Goal: Information Seeking & Learning: Learn about a topic

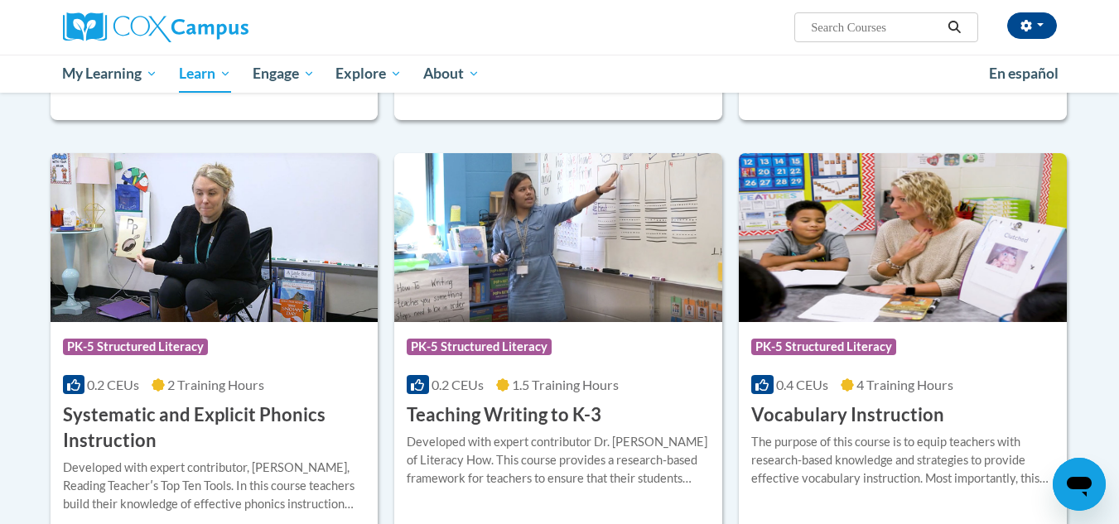
scroll to position [1731, 0]
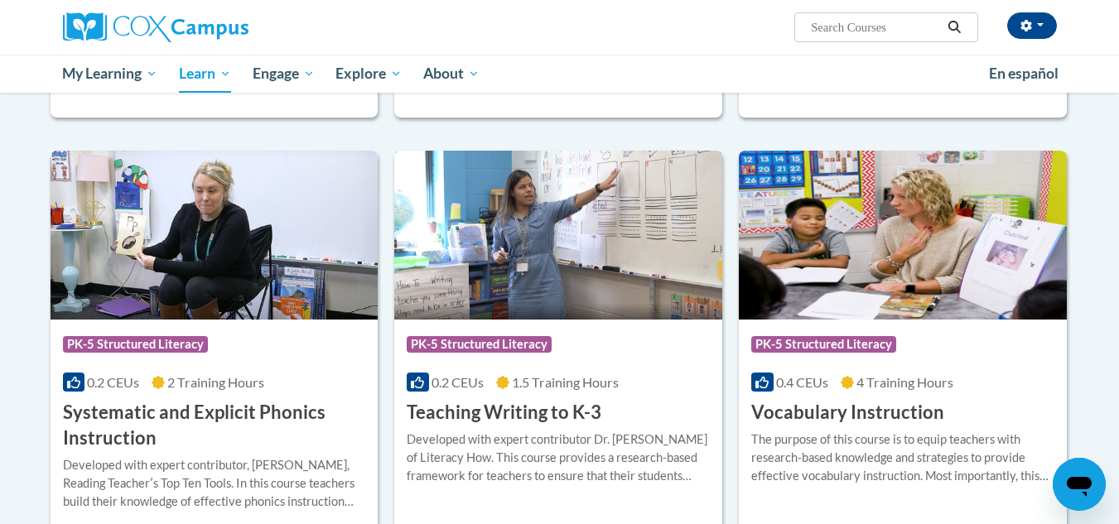
click at [507, 427] on div "More Info Enroll Developed with expert contributor Dr. Margie Gillis of Literac…" at bounding box center [558, 468] width 328 height 85
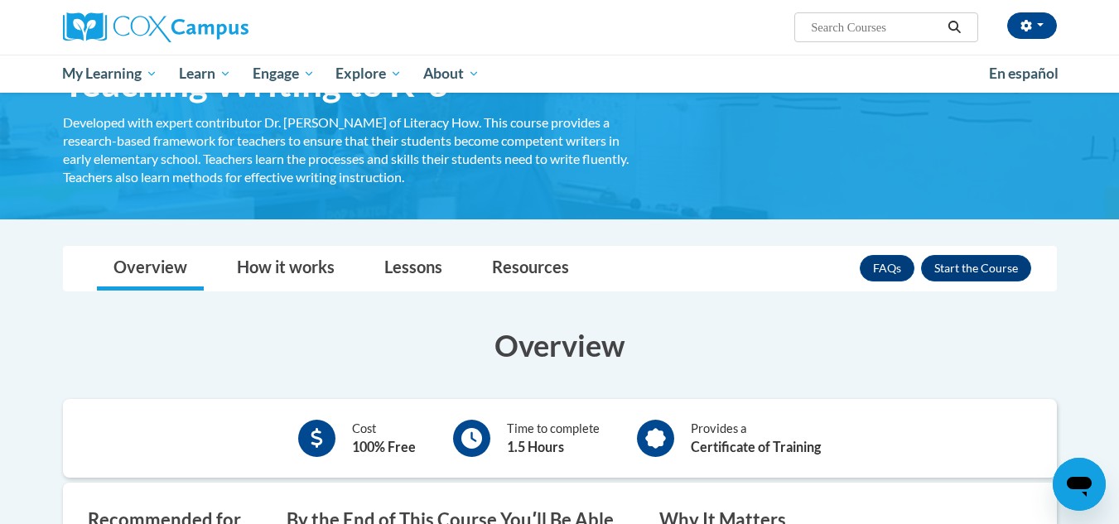
scroll to position [109, 0]
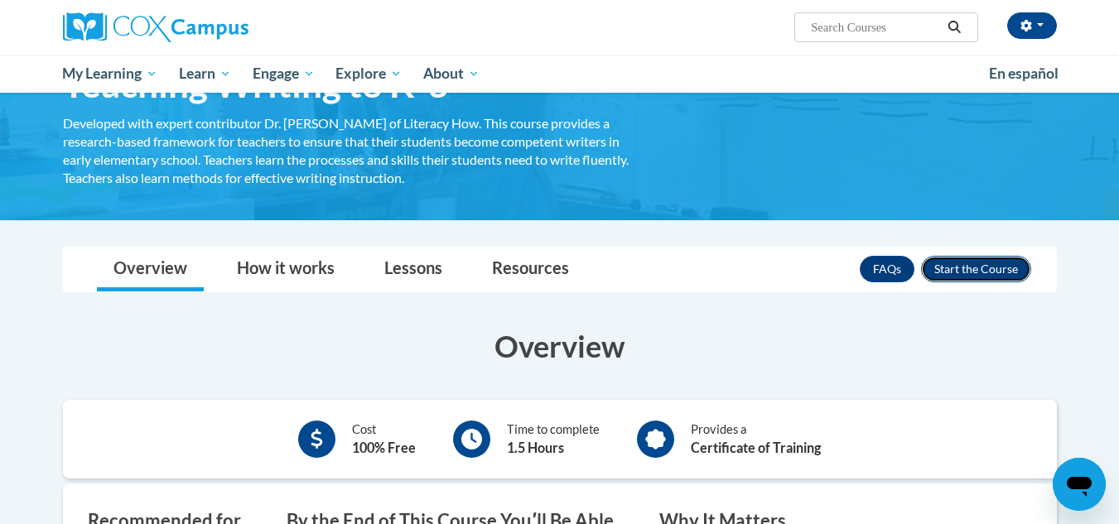
click at [972, 267] on button "Enroll" at bounding box center [976, 269] width 110 height 27
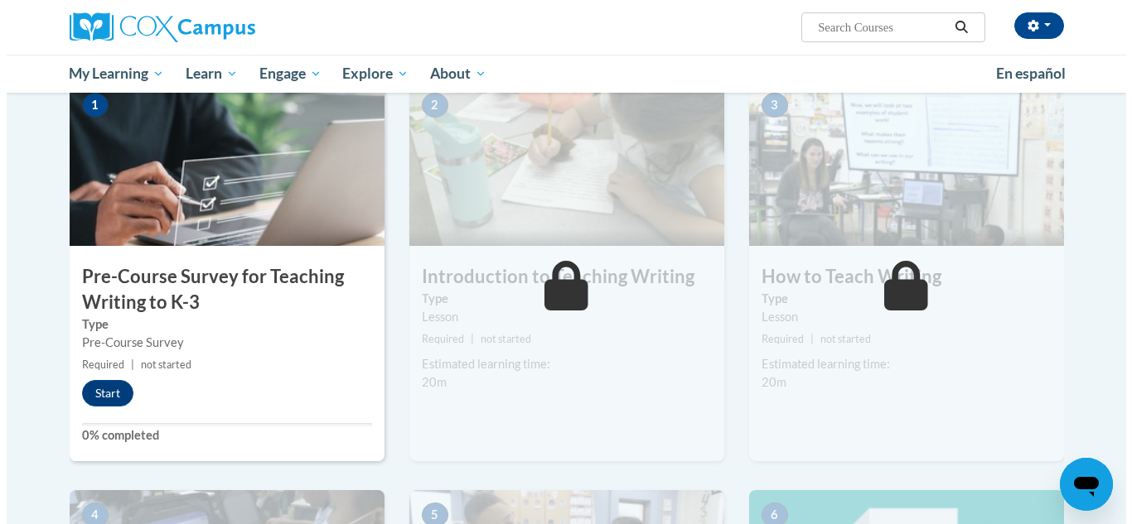
scroll to position [353, 0]
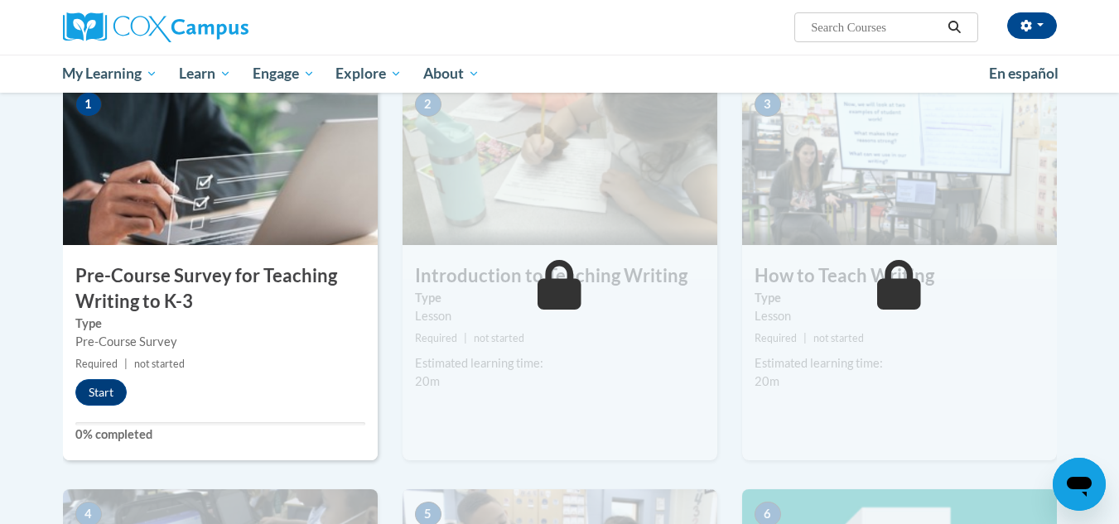
click at [101, 377] on div "1 Pre-Course Survey for Teaching Writing to K-3 Type Pre-Course Survey Required…" at bounding box center [220, 270] width 315 height 381
click at [100, 386] on button "Start" at bounding box center [100, 392] width 51 height 27
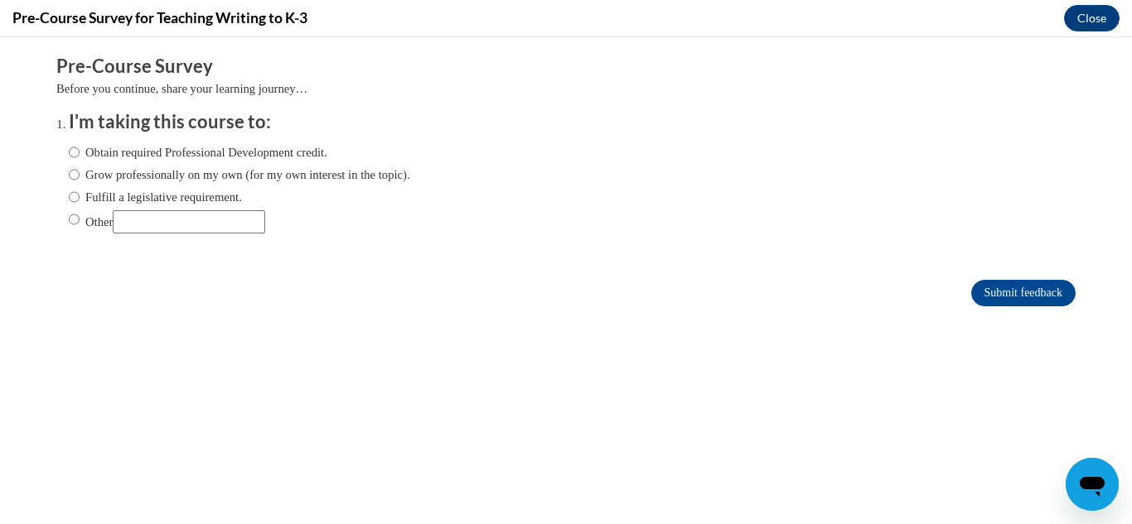
scroll to position [0, 0]
click at [146, 156] on label "Obtain required Professional Development credit." at bounding box center [198, 152] width 258 height 18
click at [80, 156] on input "Obtain required Professional Development credit." at bounding box center [74, 152] width 11 height 18
radio input "true"
click at [1021, 290] on input "Submit feedback" at bounding box center [1023, 293] width 104 height 27
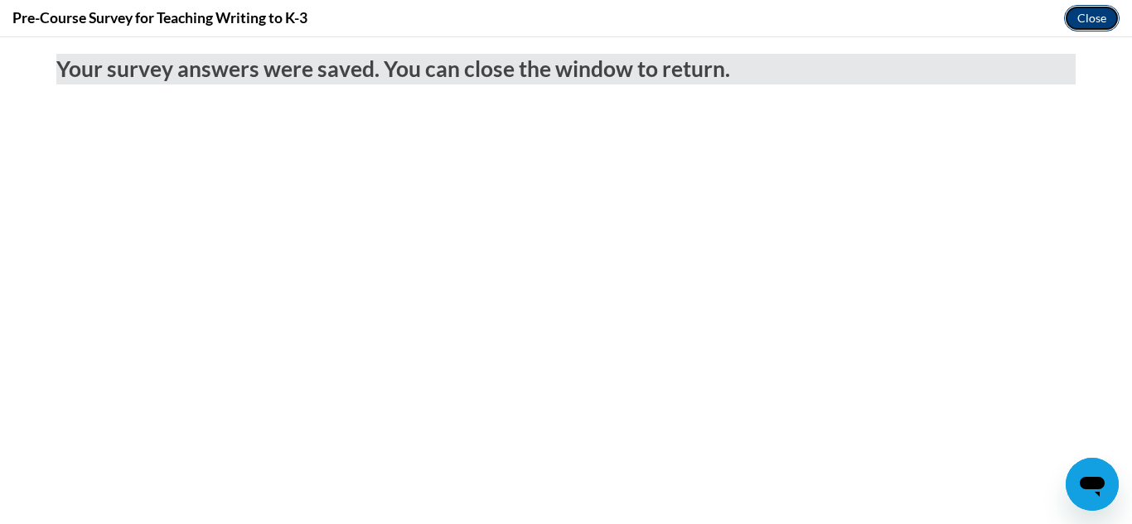
click at [1091, 16] on button "Close" at bounding box center [1092, 18] width 56 height 27
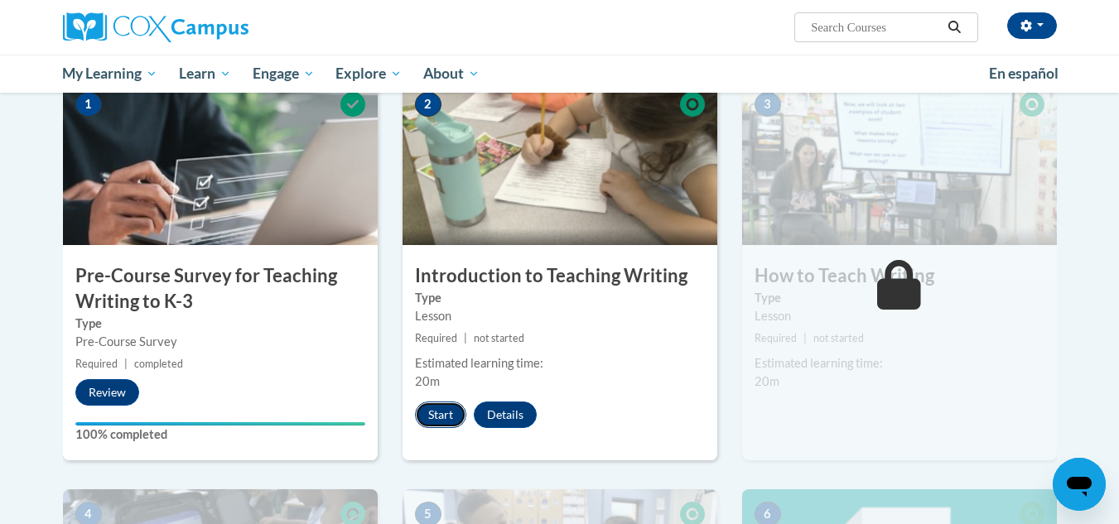
click at [429, 414] on button "Start" at bounding box center [440, 415] width 51 height 27
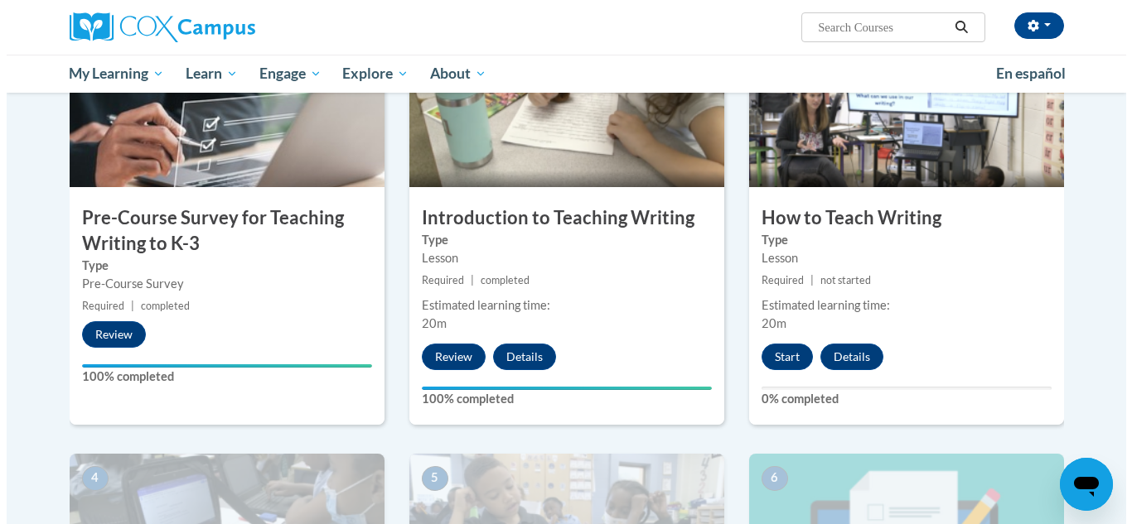
scroll to position [412, 0]
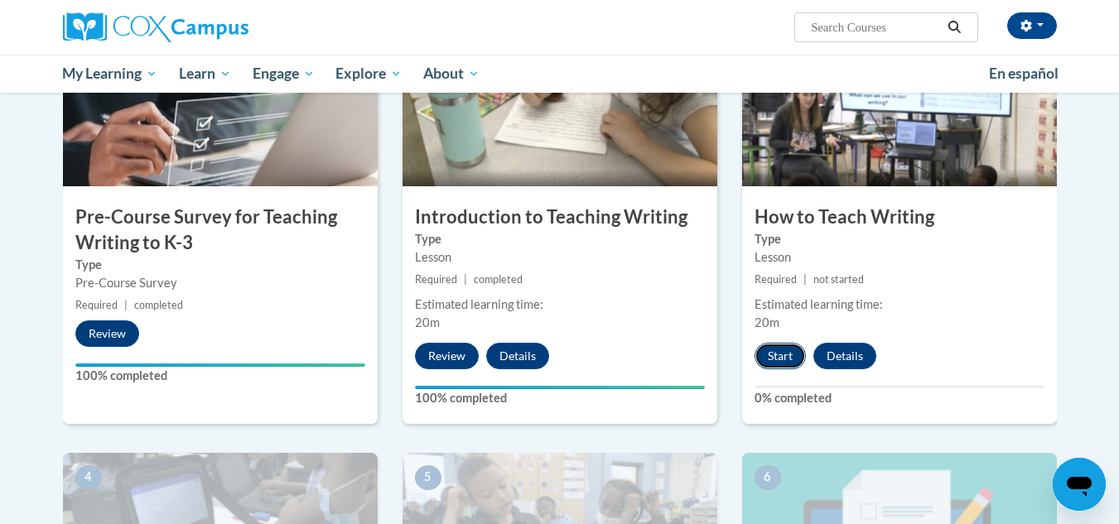
click at [781, 349] on button "Start" at bounding box center [780, 356] width 51 height 27
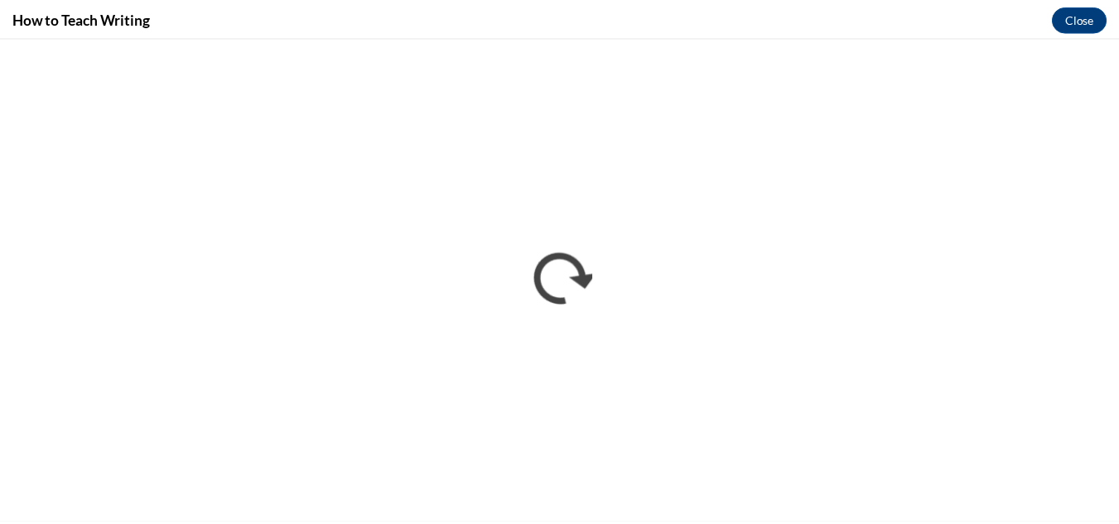
scroll to position [0, 0]
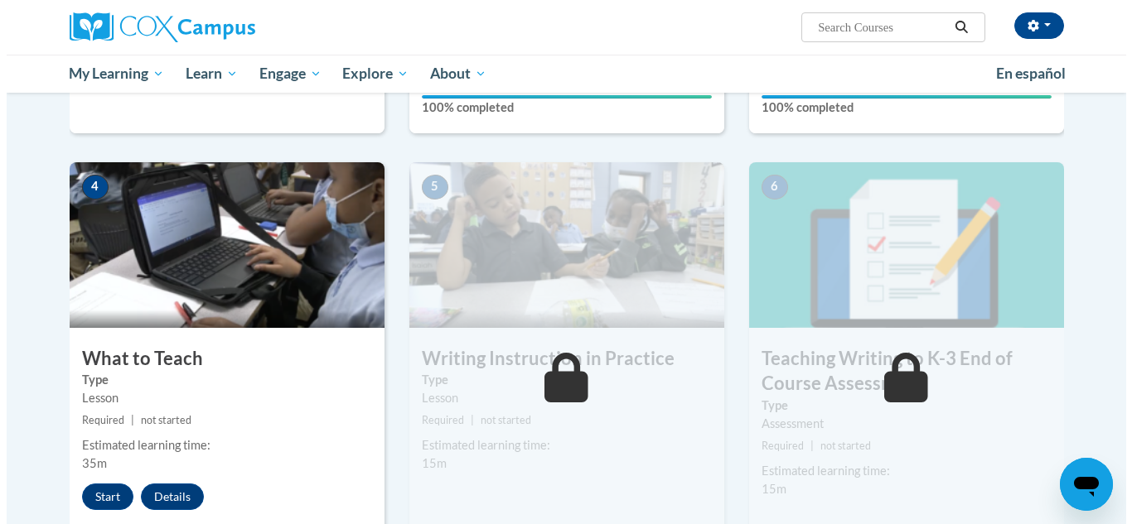
scroll to position [704, 0]
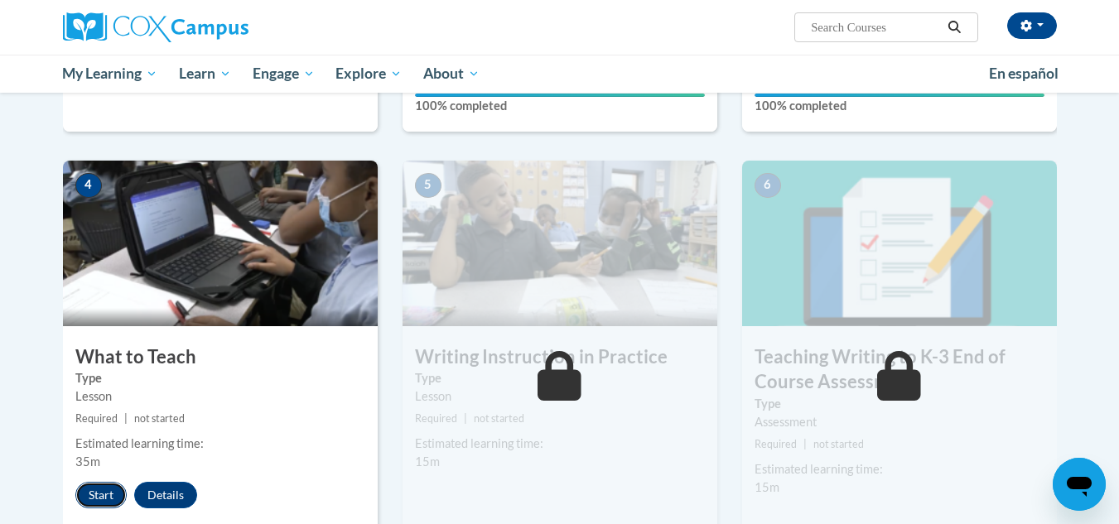
click at [104, 490] on button "Start" at bounding box center [100, 495] width 51 height 27
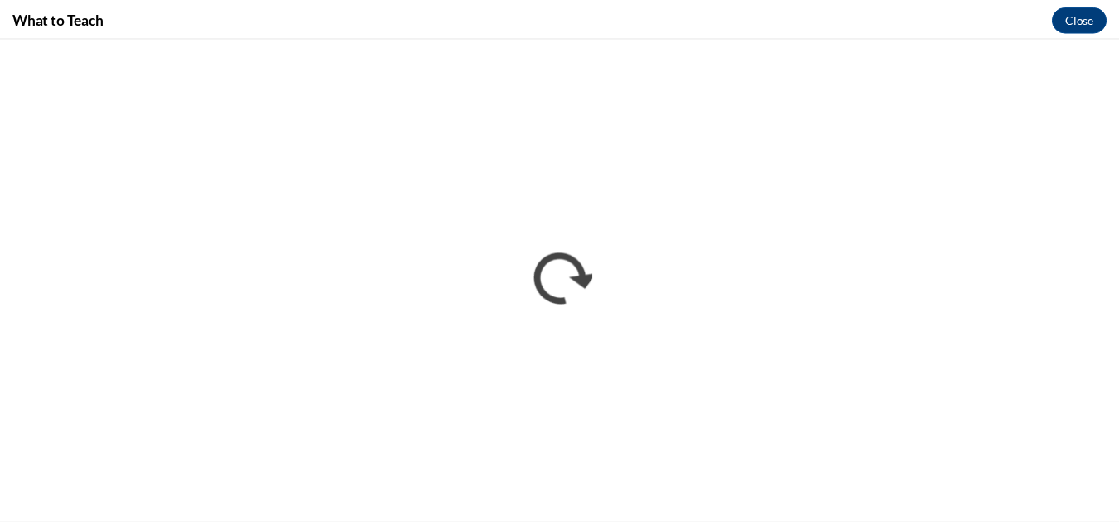
scroll to position [0, 0]
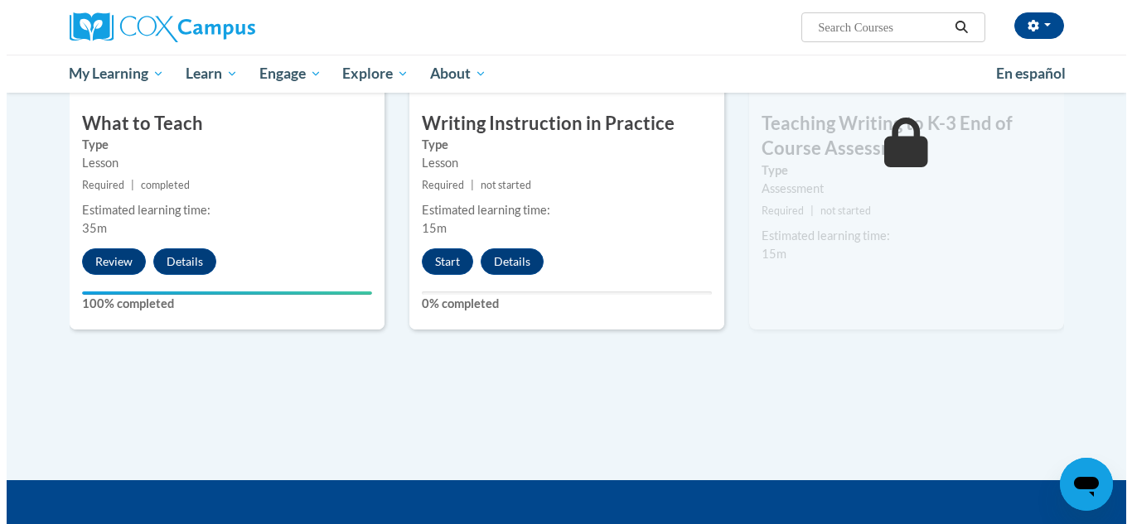
scroll to position [937, 0]
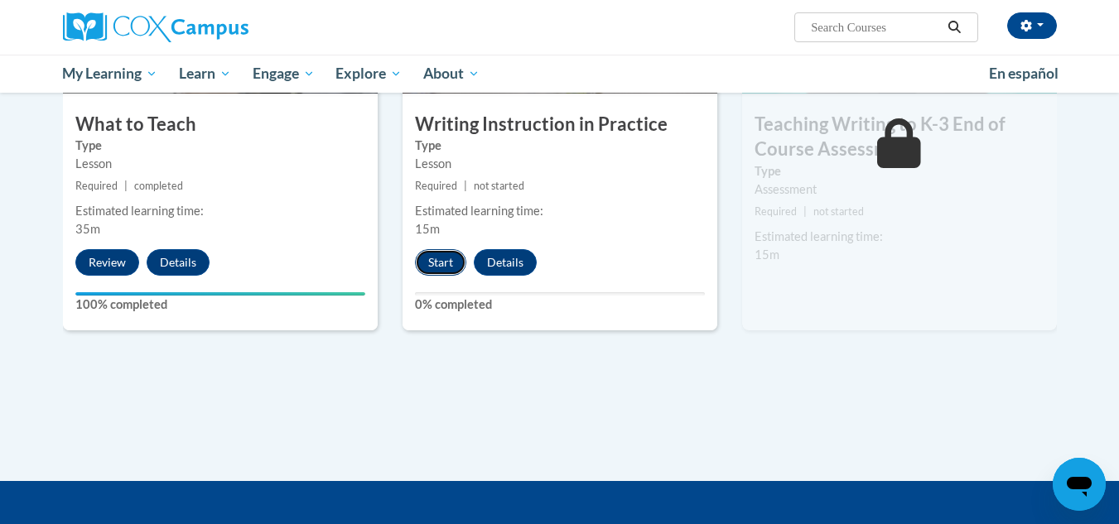
click at [448, 262] on button "Start" at bounding box center [440, 262] width 51 height 27
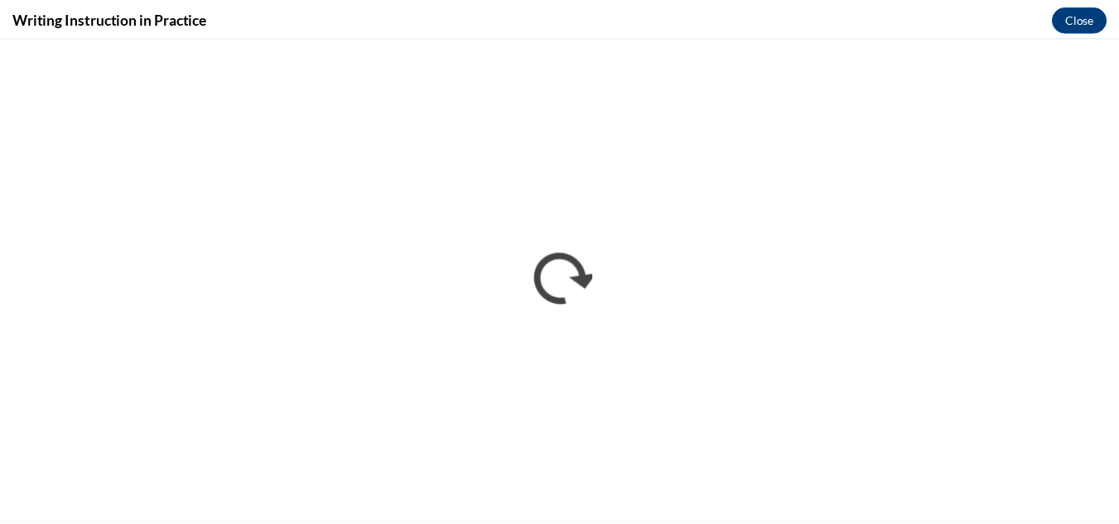
scroll to position [0, 0]
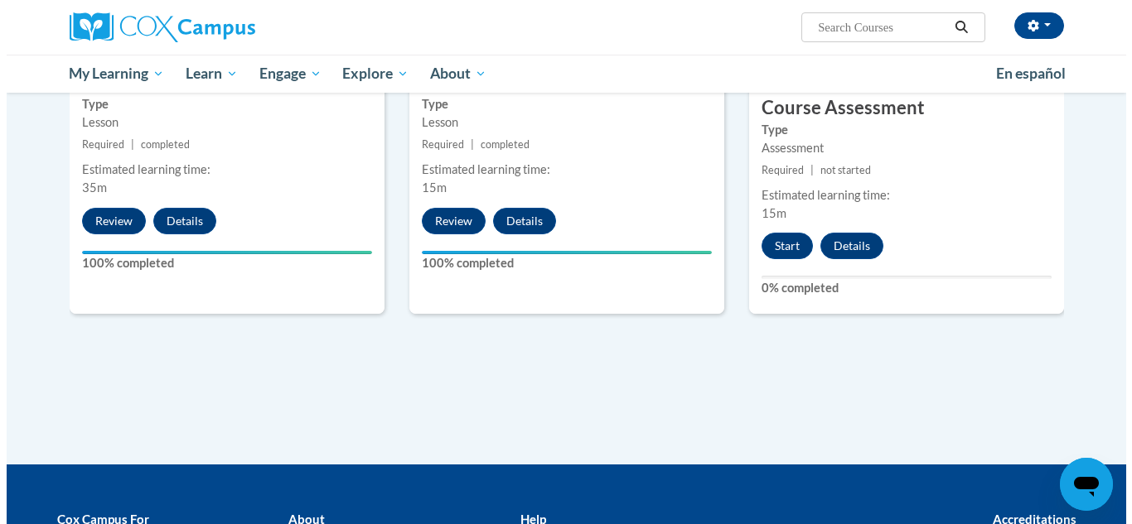
scroll to position [978, 0]
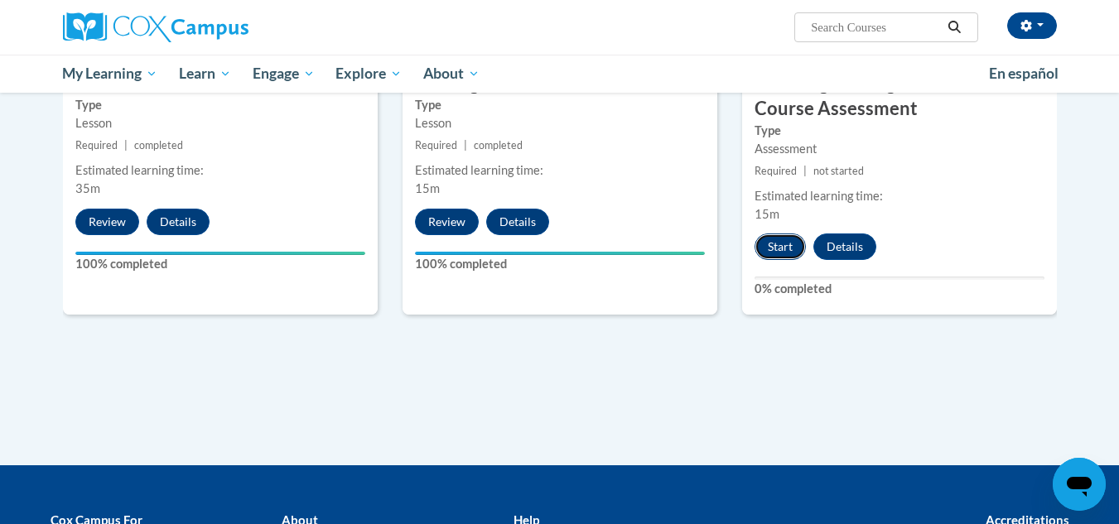
click at [784, 244] on button "Start" at bounding box center [780, 247] width 51 height 27
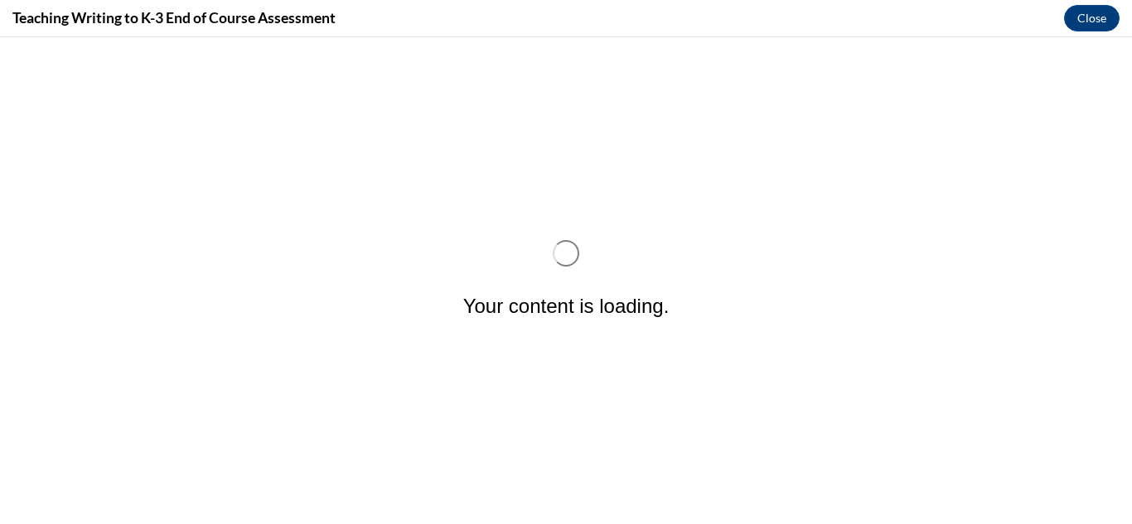
scroll to position [0, 0]
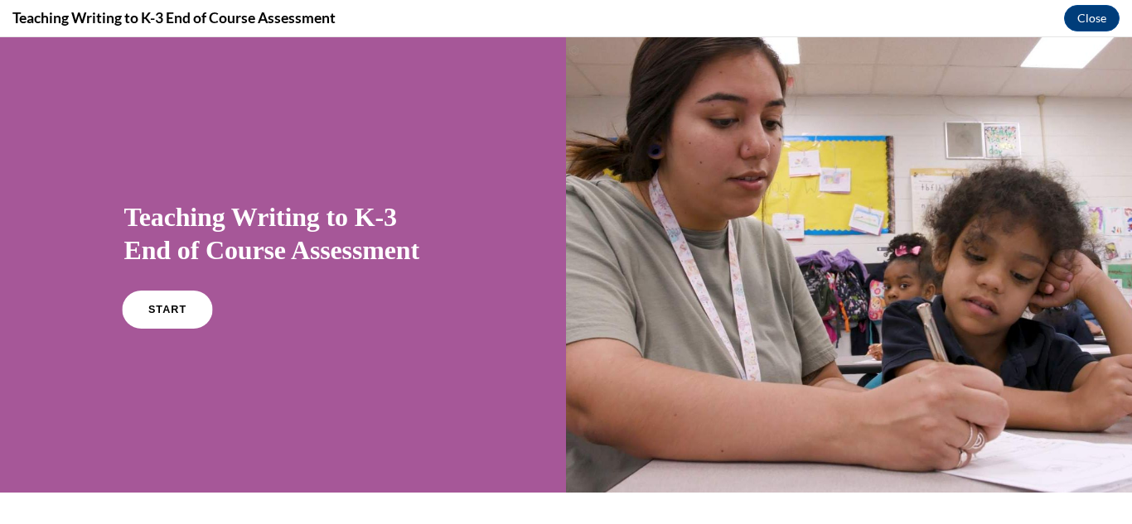
click at [164, 311] on span "START" at bounding box center [166, 310] width 38 height 12
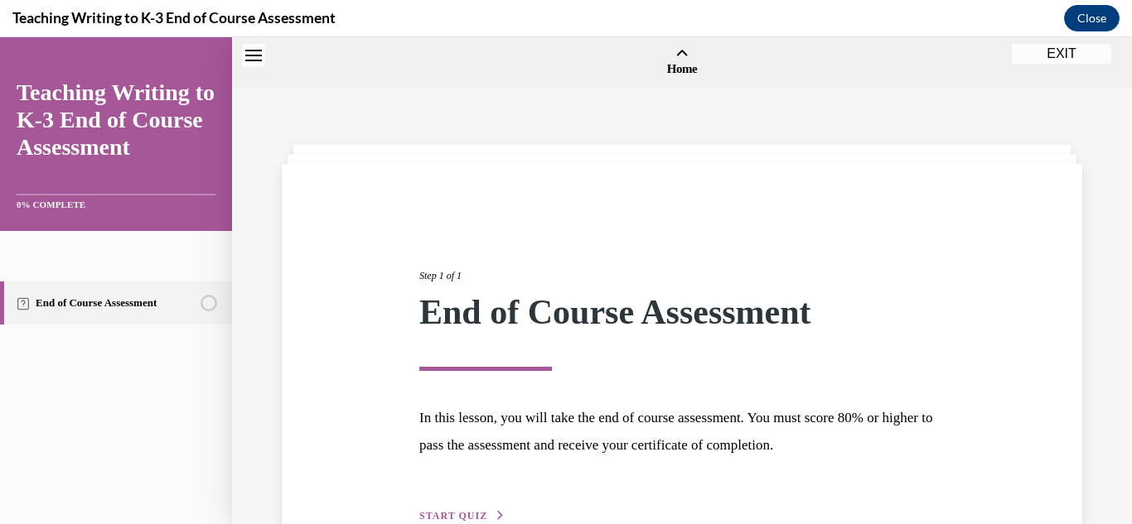
scroll to position [51, 0]
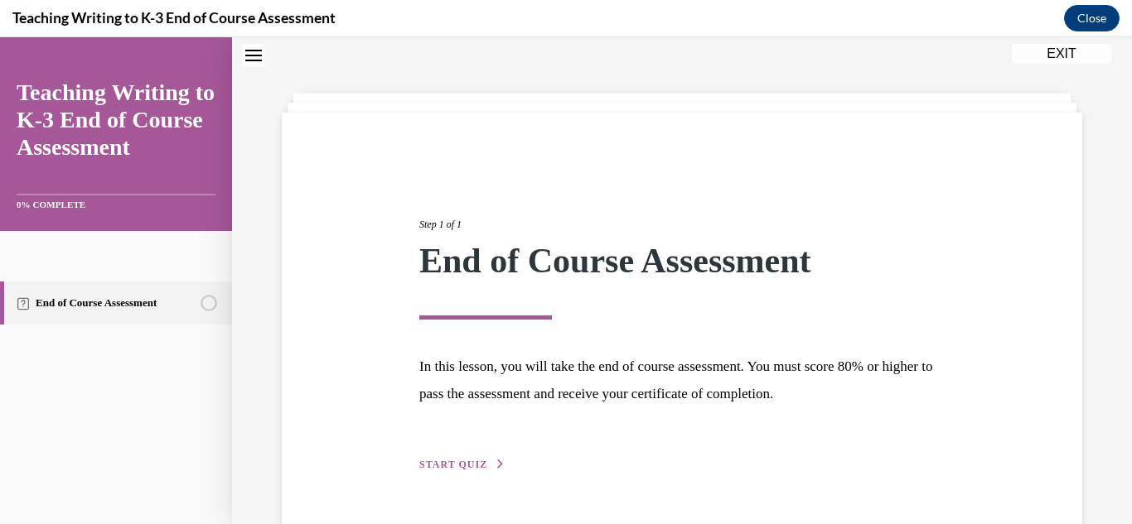
click at [482, 467] on span "START QUIZ" at bounding box center [453, 465] width 68 height 12
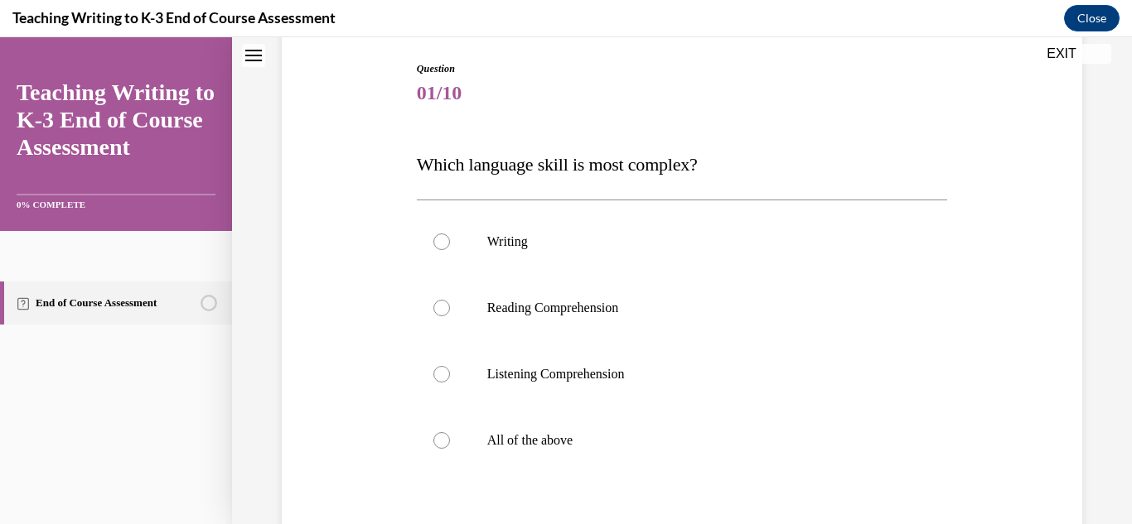
scroll to position [174, 0]
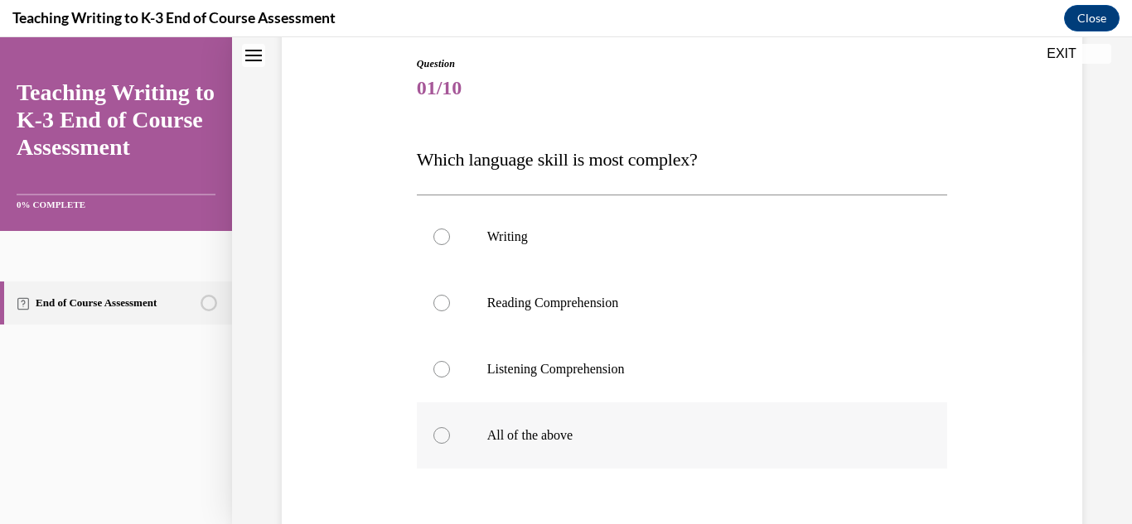
click at [510, 448] on label "All of the above" at bounding box center [682, 436] width 531 height 66
click at [450, 444] on input "All of the above" at bounding box center [441, 435] width 17 height 17
radio input "true"
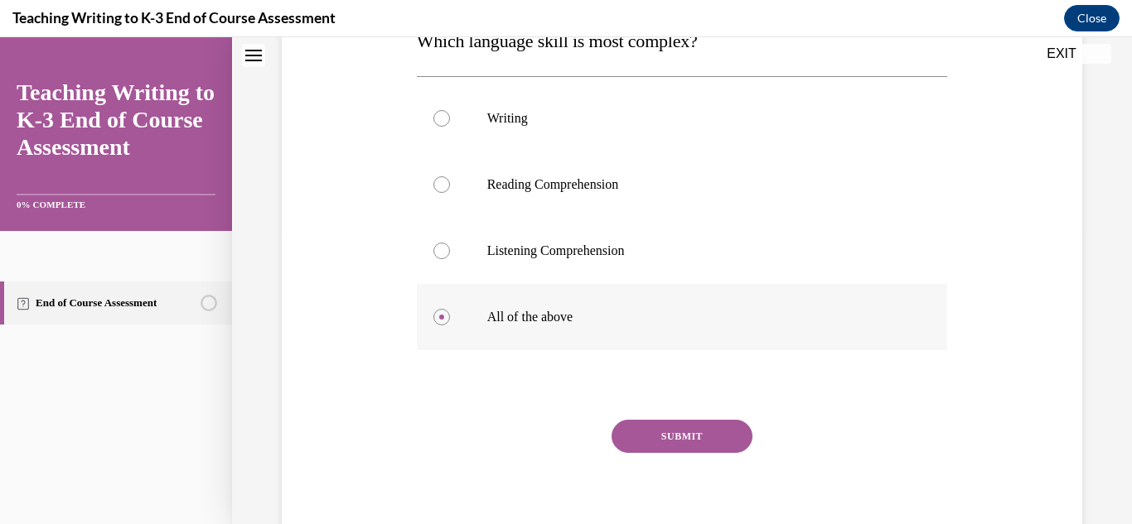
scroll to position [307, 0]
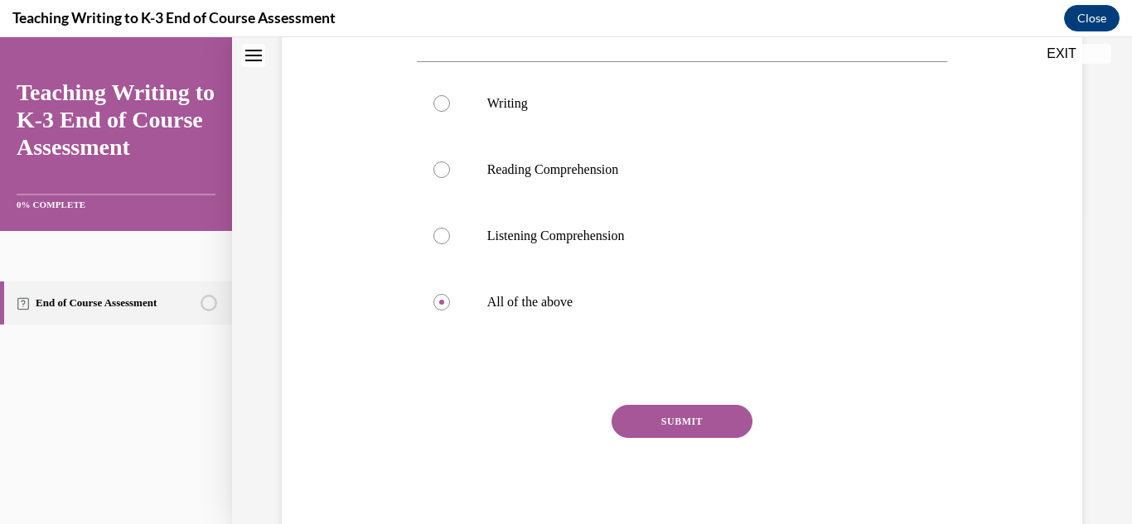
click at [644, 410] on button "SUBMIT" at bounding box center [681, 421] width 141 height 33
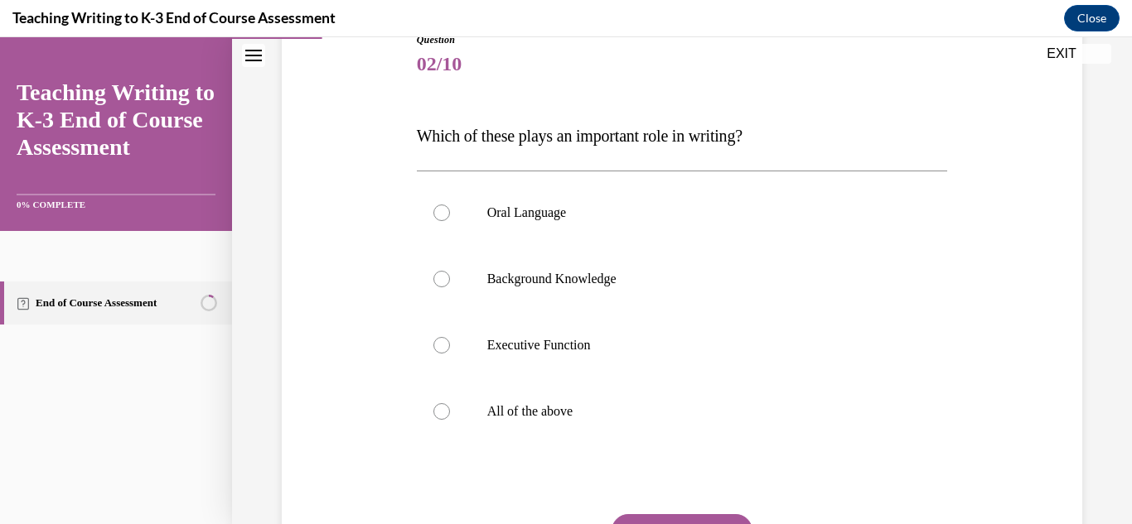
scroll to position [197, 0]
click at [599, 409] on p "All of the above" at bounding box center [696, 412] width 419 height 17
click at [450, 409] on input "All of the above" at bounding box center [441, 412] width 17 height 17
radio input "true"
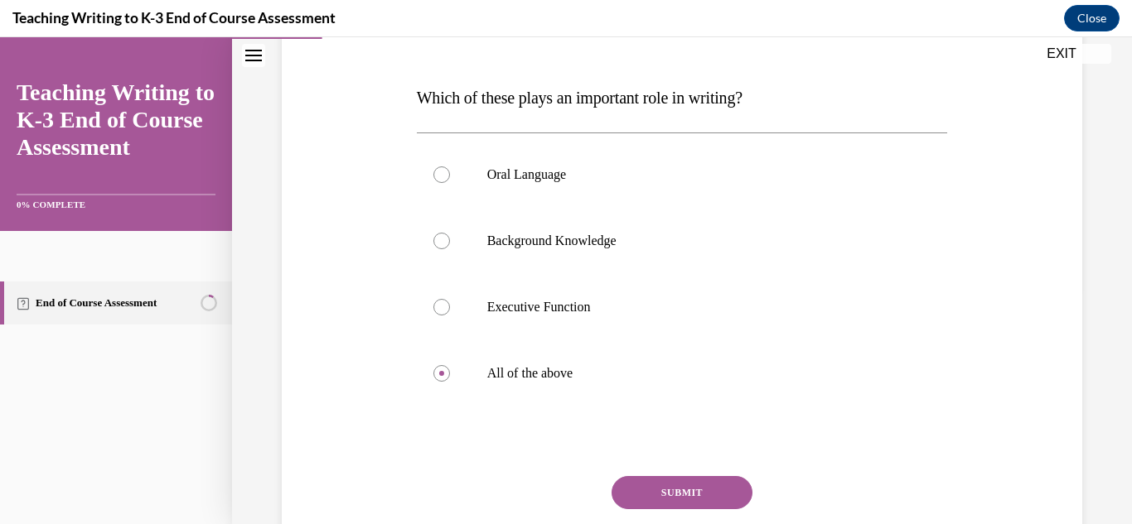
click at [637, 490] on button "SUBMIT" at bounding box center [681, 492] width 141 height 33
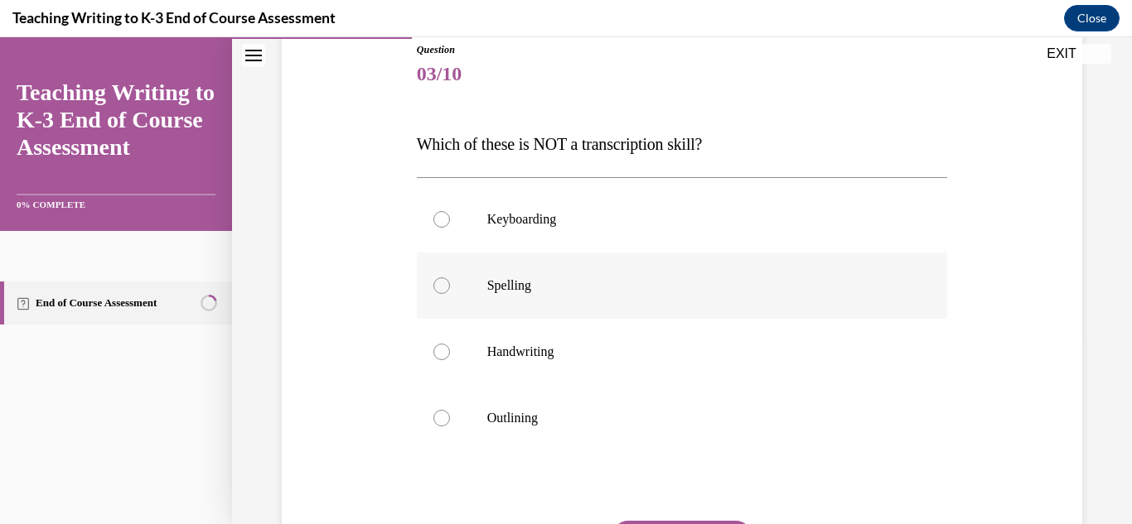
scroll to position [188, 0]
click at [548, 231] on label "Keyboarding" at bounding box center [682, 219] width 531 height 66
click at [450, 228] on input "Keyboarding" at bounding box center [441, 219] width 17 height 17
radio input "true"
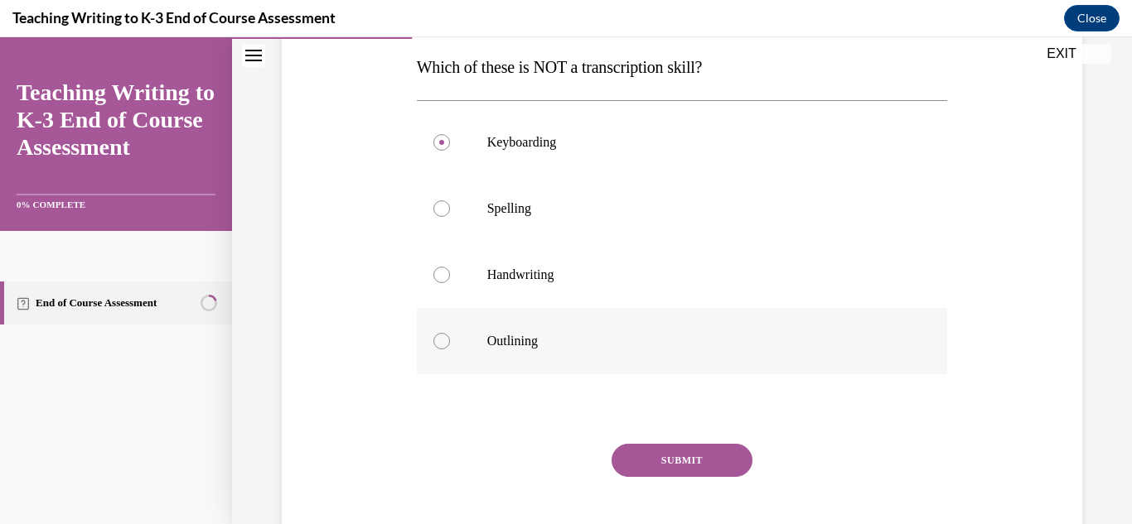
scroll to position [265, 0]
click at [649, 456] on button "SUBMIT" at bounding box center [681, 460] width 141 height 33
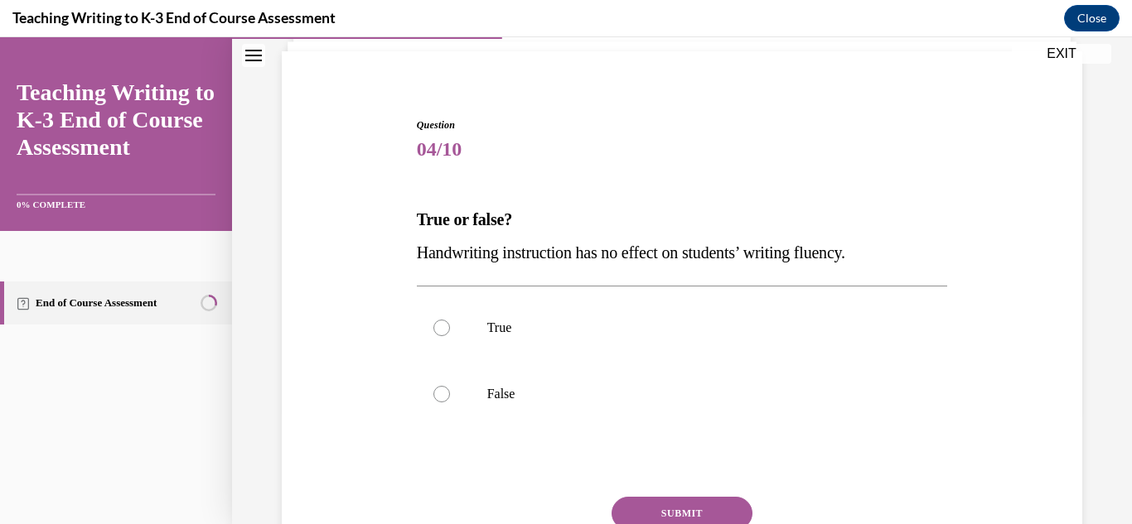
scroll to position [133, 0]
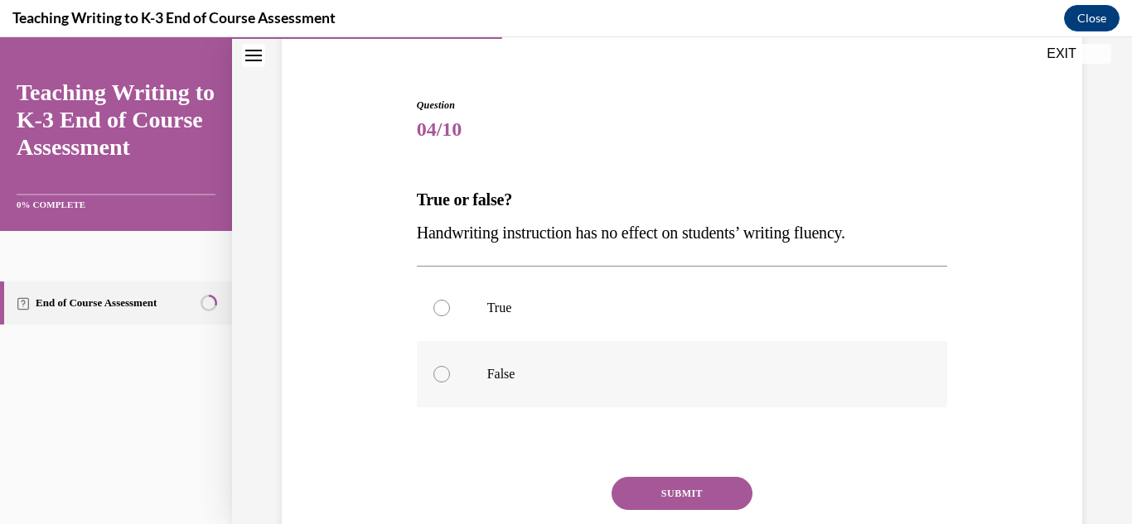
click at [538, 374] on p "False" at bounding box center [696, 374] width 419 height 17
click at [450, 374] on input "False" at bounding box center [441, 374] width 17 height 17
radio input "true"
click at [650, 492] on button "SUBMIT" at bounding box center [681, 493] width 141 height 33
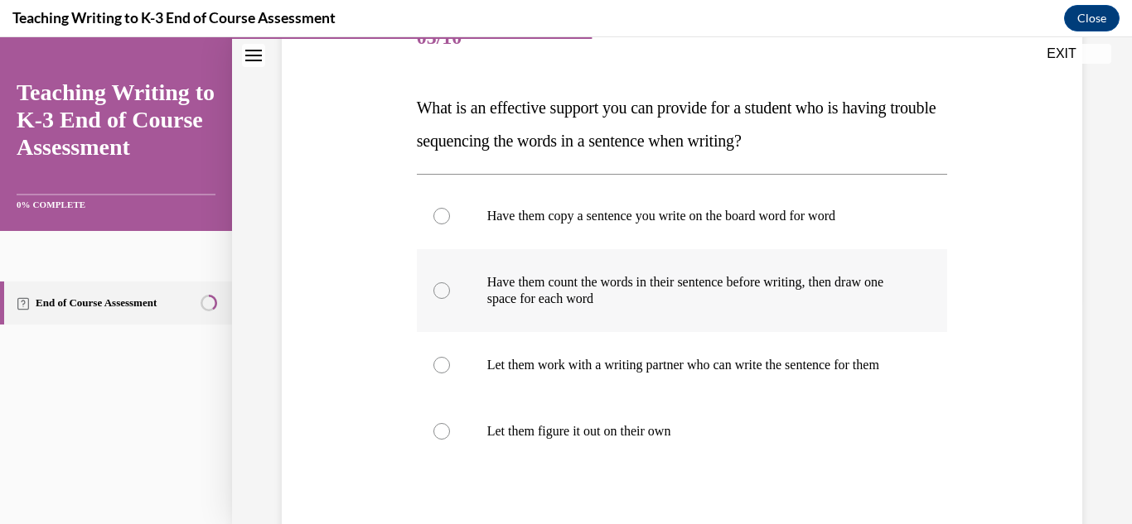
scroll to position [225, 0]
click at [629, 315] on label "Have them count the words in their sentence before writing, then draw one space…" at bounding box center [682, 290] width 531 height 83
click at [450, 298] on input "Have them count the words in their sentence before writing, then draw one space…" at bounding box center [441, 290] width 17 height 17
radio input "true"
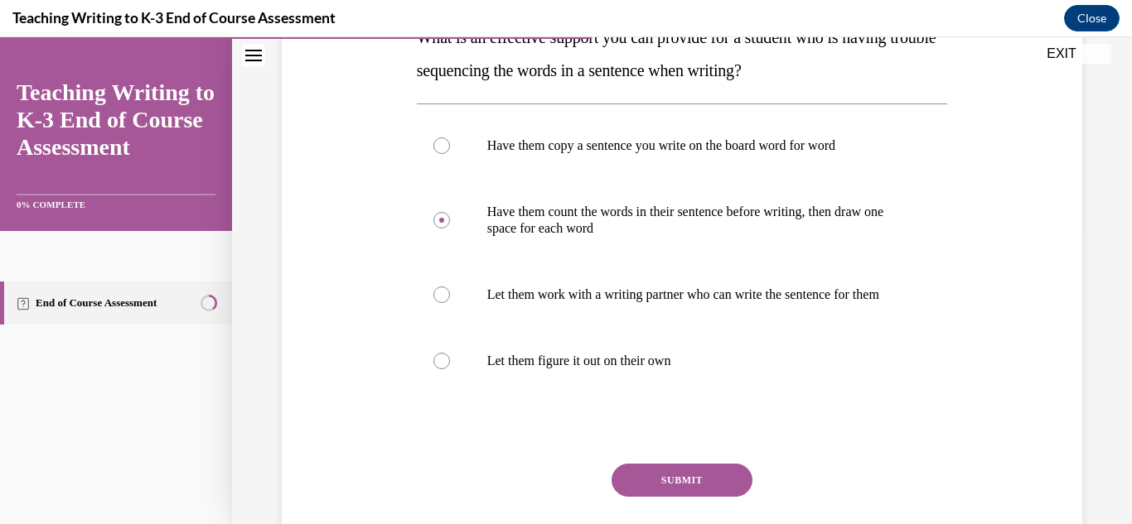
click at [643, 497] on button "SUBMIT" at bounding box center [681, 480] width 141 height 33
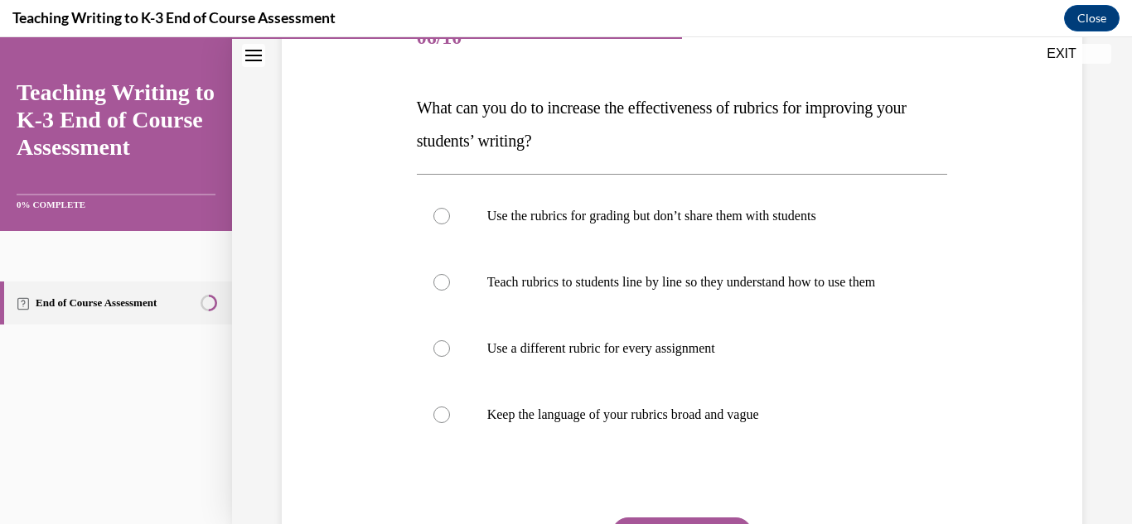
scroll to position [225, 0]
click at [627, 291] on p "Teach rubrics to students line by line so they understand how to use them" at bounding box center [696, 282] width 419 height 17
click at [450, 291] on input "Teach rubrics to students line by line so they understand how to use them" at bounding box center [441, 282] width 17 height 17
radio input "true"
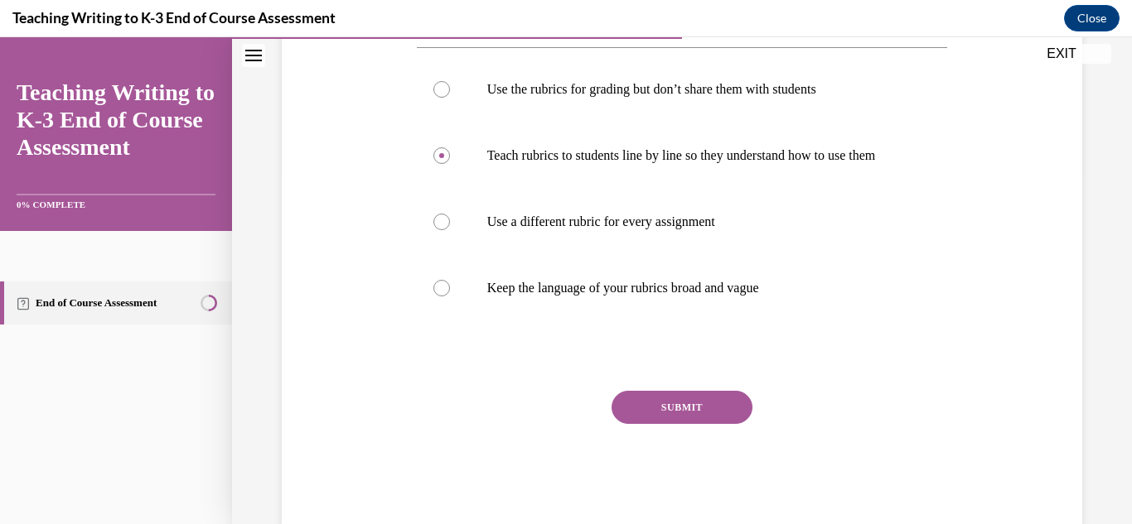
click at [669, 424] on button "SUBMIT" at bounding box center [681, 407] width 141 height 33
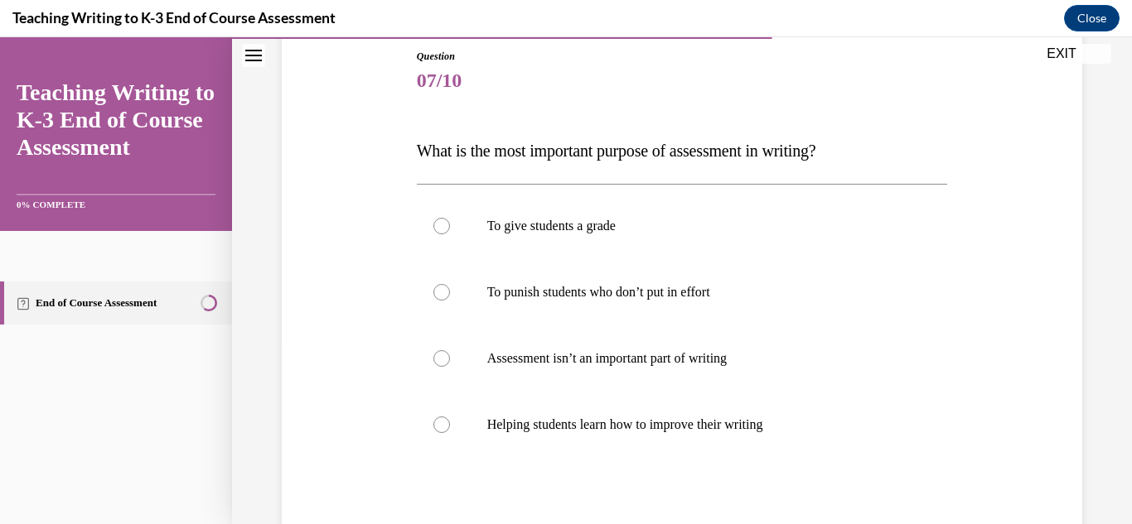
scroll to position [181, 0]
click at [657, 433] on p "Helping students learn how to improve their writing" at bounding box center [696, 426] width 419 height 17
click at [450, 433] on input "Helping students learn how to improve their writing" at bounding box center [441, 426] width 17 height 17
radio input "true"
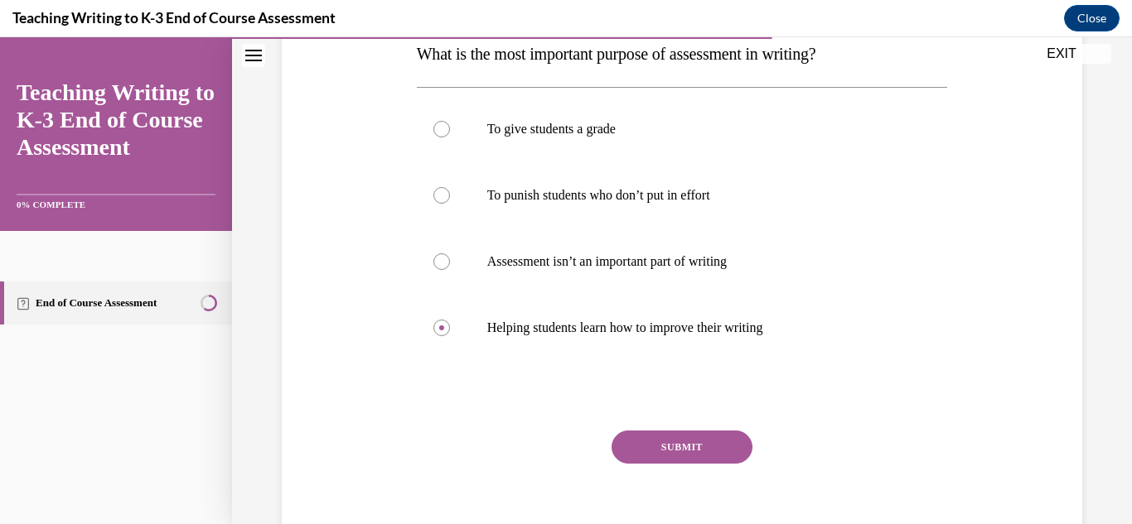
click at [658, 438] on button "SUBMIT" at bounding box center [681, 447] width 141 height 33
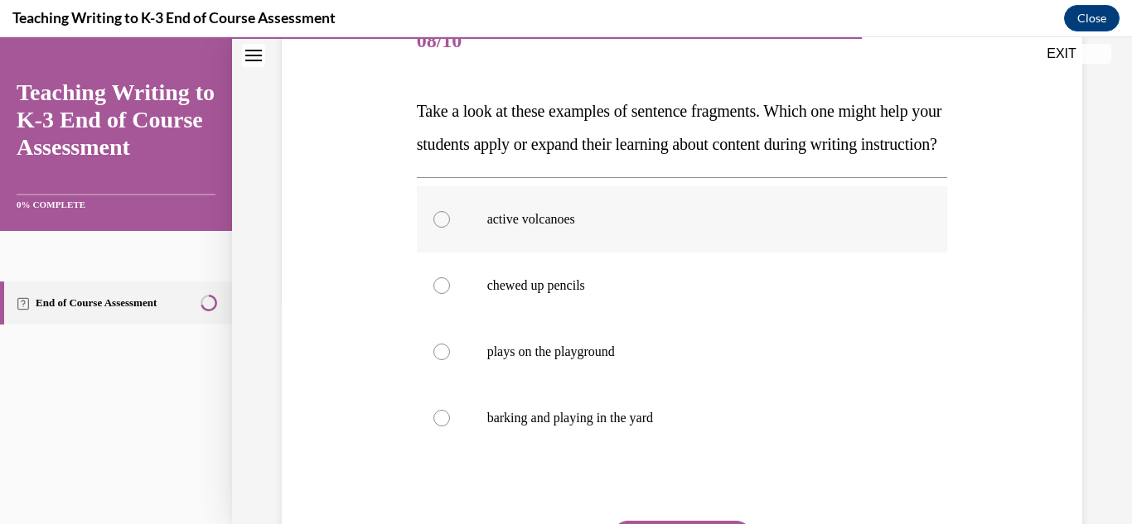
scroll to position [221, 0]
click at [615, 228] on p "active volcanoes" at bounding box center [696, 219] width 419 height 17
click at [450, 228] on input "active volcanoes" at bounding box center [441, 219] width 17 height 17
radio input "true"
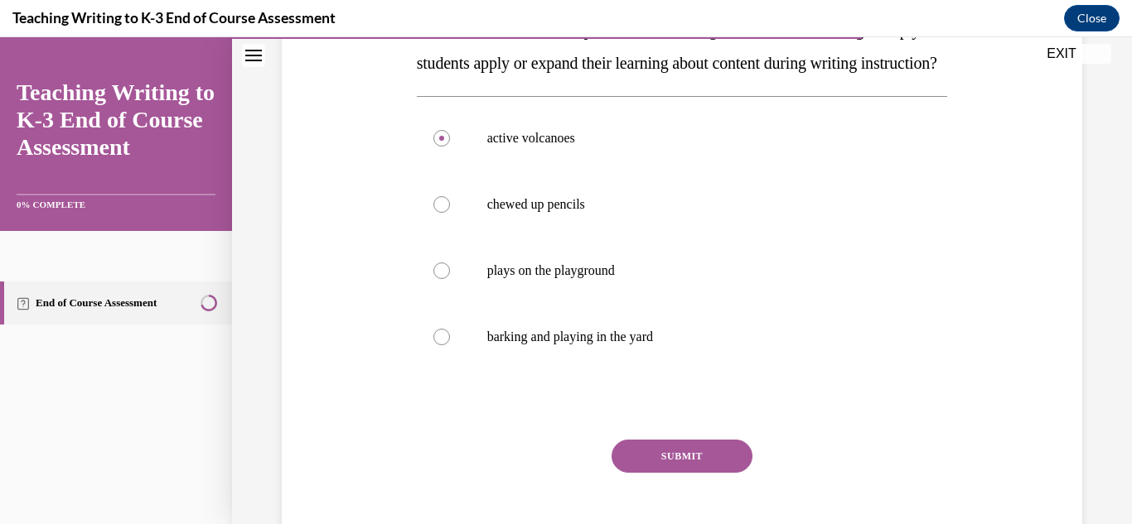
click at [637, 473] on button "SUBMIT" at bounding box center [681, 456] width 141 height 33
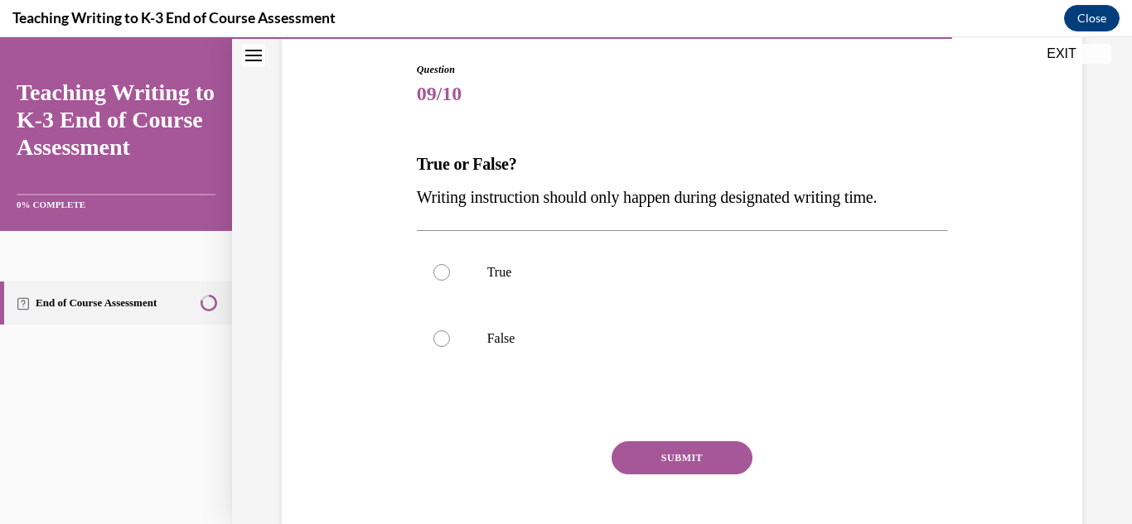
scroll to position [168, 0]
click at [524, 345] on p "False" at bounding box center [696, 339] width 419 height 17
click at [450, 345] on input "False" at bounding box center [441, 339] width 17 height 17
radio input "true"
click at [659, 458] on button "SUBMIT" at bounding box center [681, 458] width 141 height 33
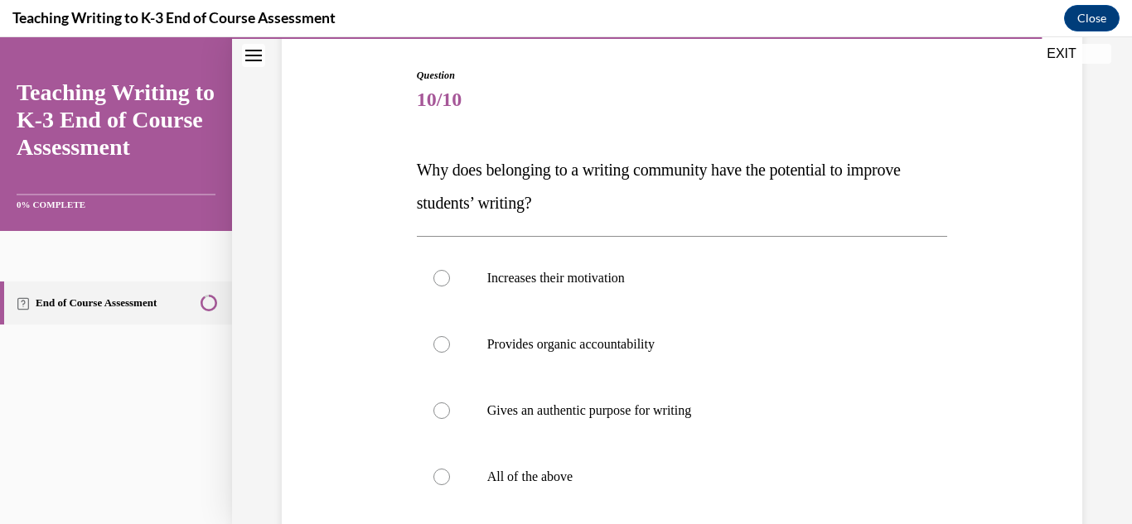
scroll to position [162, 0]
click at [636, 467] on label "All of the above" at bounding box center [682, 477] width 531 height 66
click at [450, 469] on input "All of the above" at bounding box center [441, 477] width 17 height 17
radio input "true"
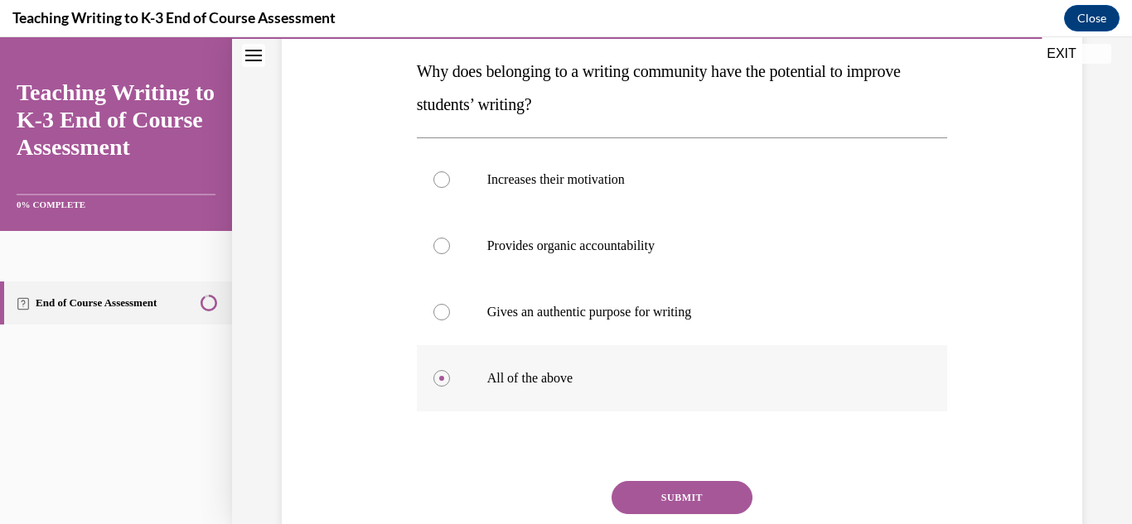
scroll to position [274, 0]
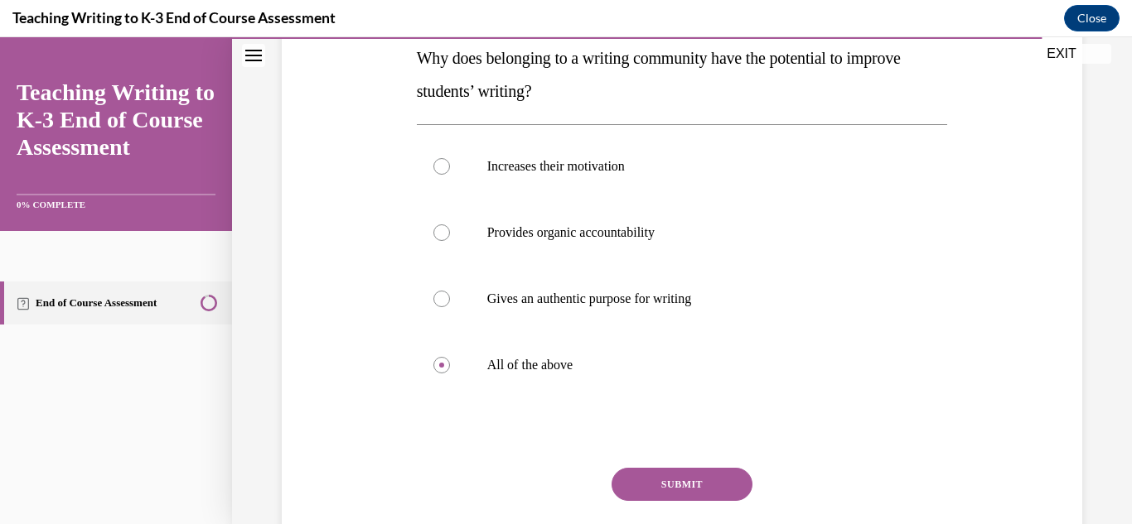
click at [624, 490] on button "SUBMIT" at bounding box center [681, 484] width 141 height 33
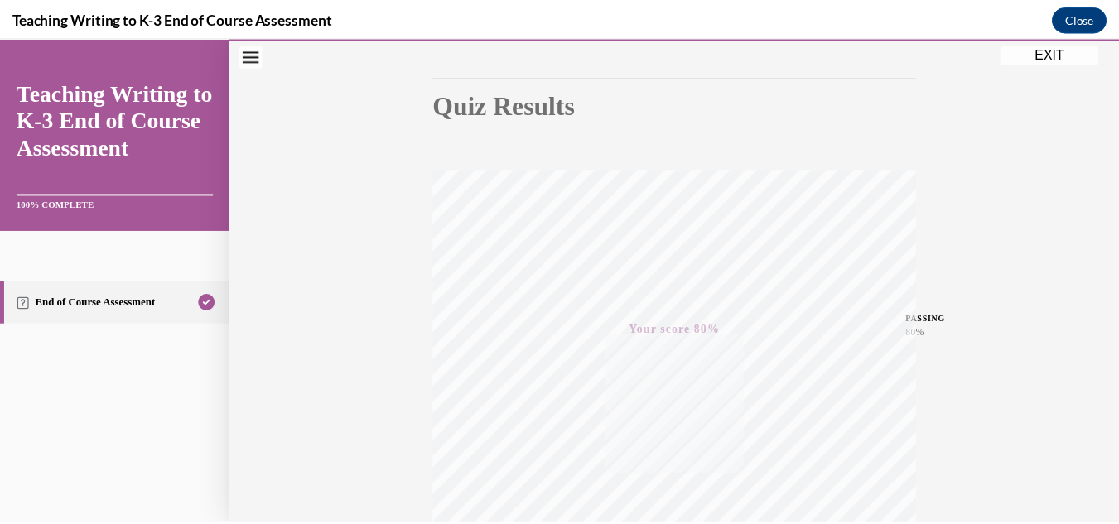
scroll to position [362, 0]
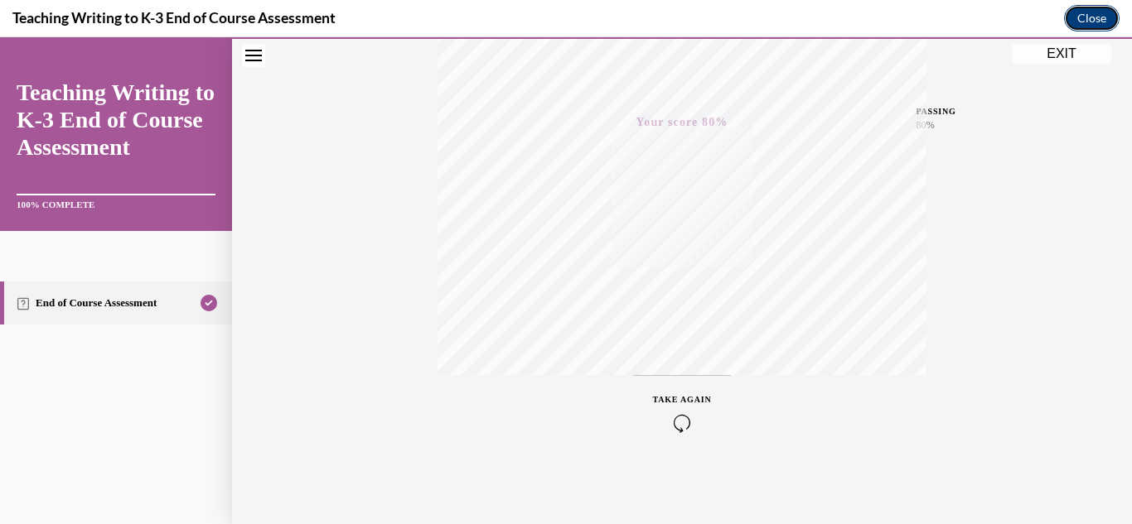
click at [1108, 16] on button "Close" at bounding box center [1092, 18] width 56 height 27
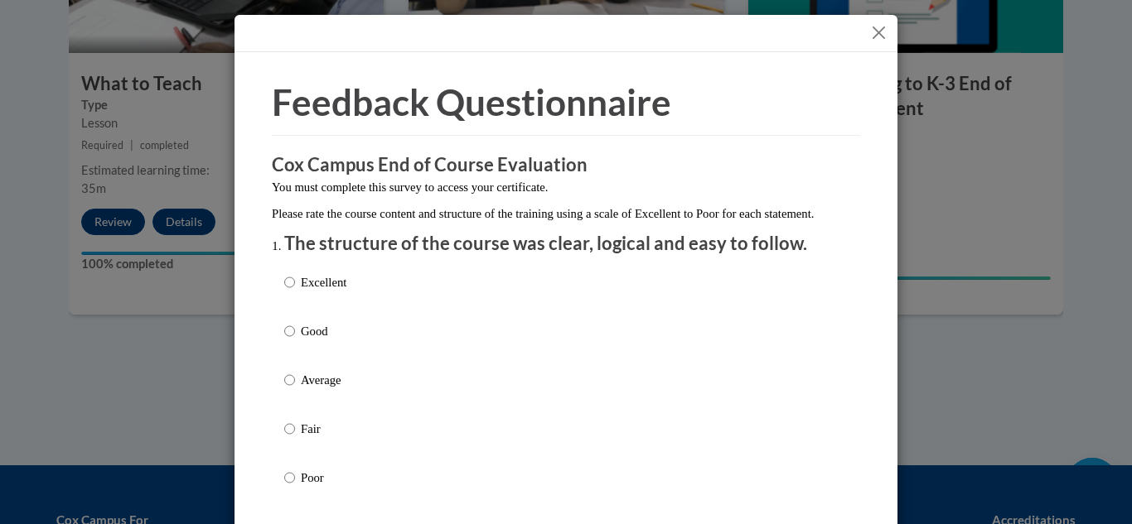
click at [872, 40] on button "Close" at bounding box center [878, 32] width 21 height 21
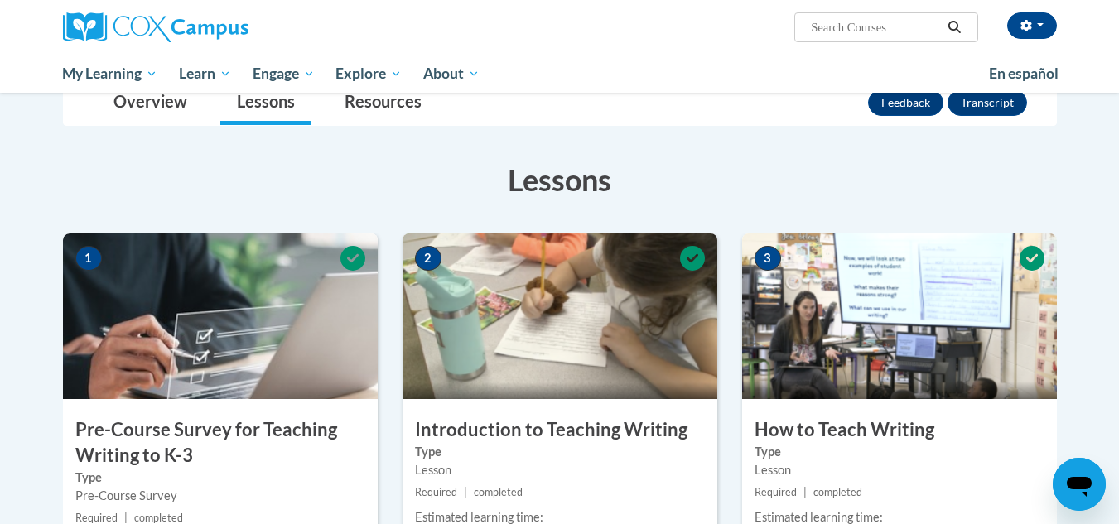
scroll to position [198, 0]
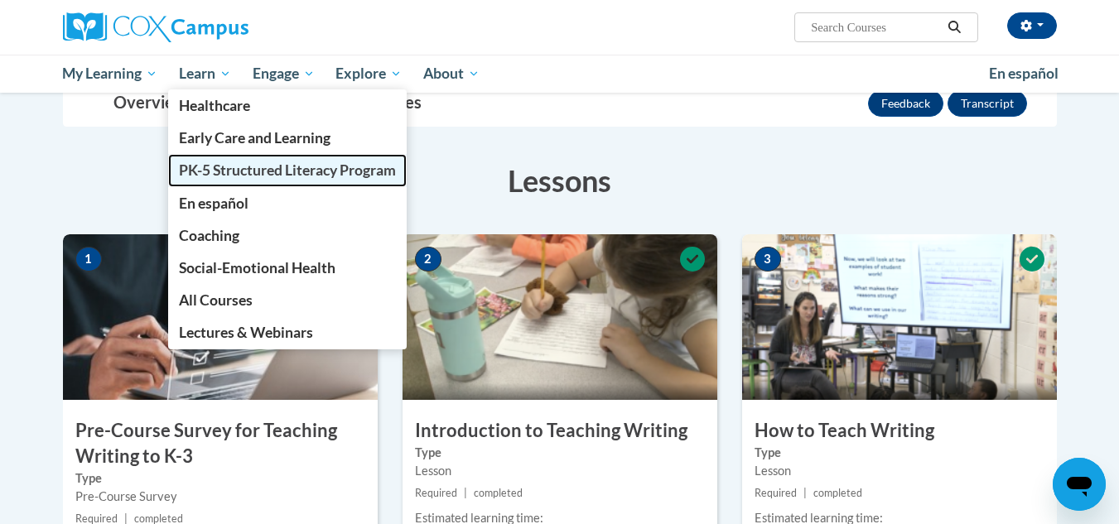
click at [221, 165] on span "PK-5 Structured Literacy Program" at bounding box center [287, 170] width 217 height 17
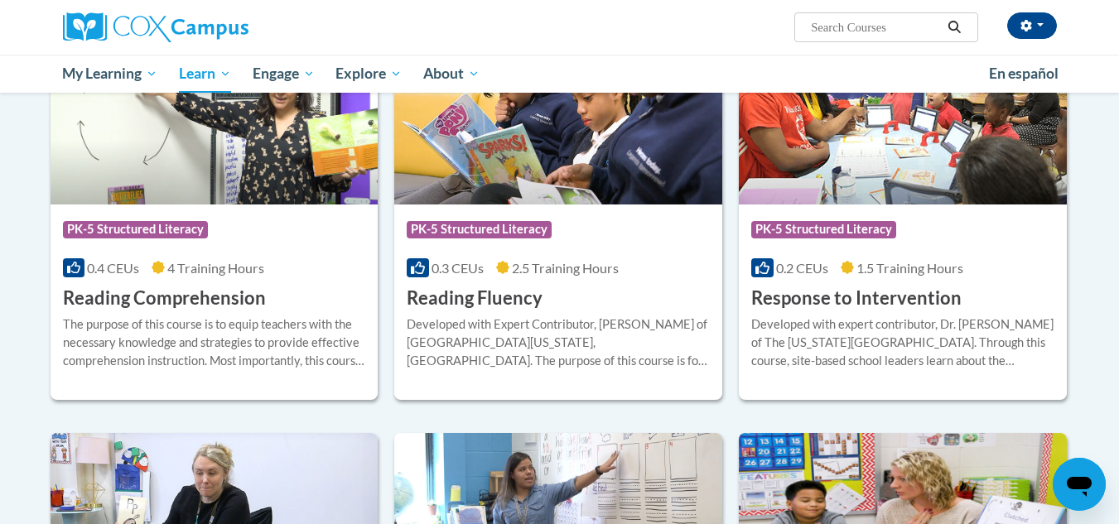
scroll to position [1448, 0]
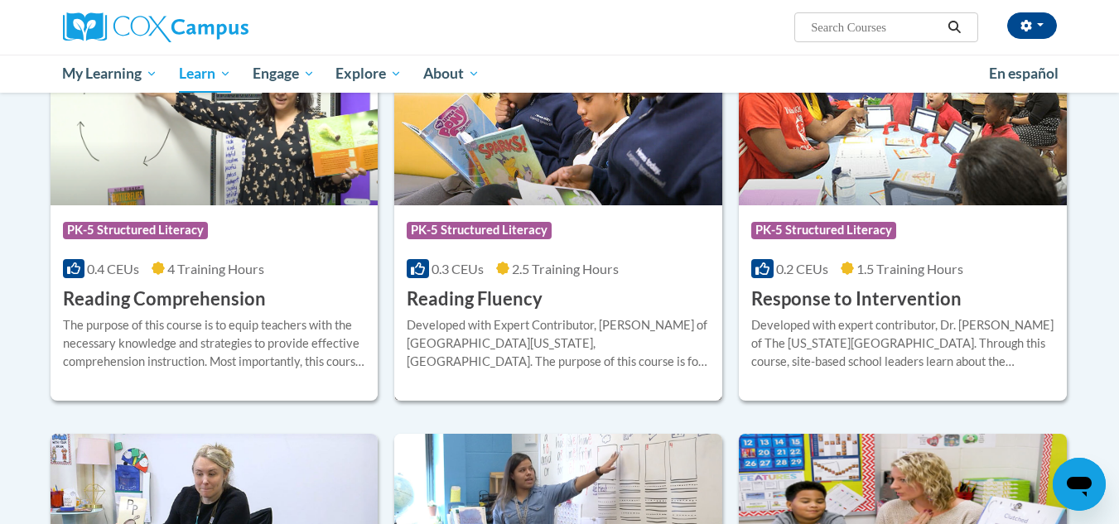
click at [459, 337] on div "Developed with Expert Contributor, Dr. [PERSON_NAME] of [GEOGRAPHIC_DATA][US_ST…" at bounding box center [558, 343] width 303 height 55
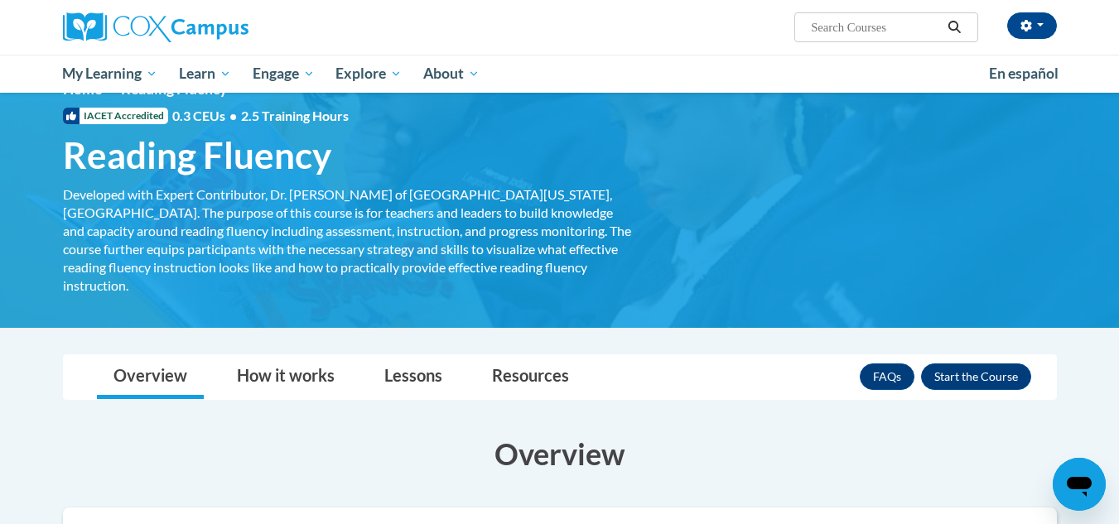
scroll to position [38, 0]
